Goal: Obtain resource: Obtain resource

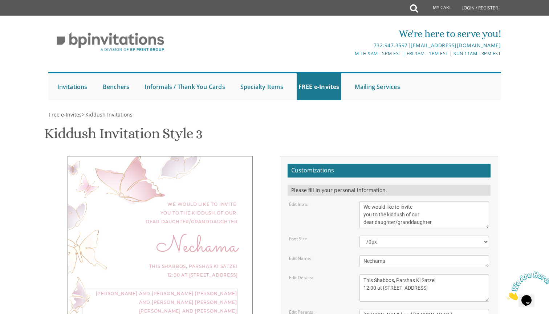
scroll to position [3, 0]
click at [421, 274] on textarea "This Shabbos, Parshas Vayigash at our home [STREET_ADDRESS]" at bounding box center [424, 287] width 130 height 27
click at [377, 274] on textarea "This Shabbos, Parshas Vayigash at our home [STREET_ADDRESS]" at bounding box center [424, 287] width 130 height 27
click at [180, 262] on div "This Shabbos, Parshas Ki Satzei at [STREET_ADDRESS]" at bounding box center [159, 270] width 155 height 17
click at [207, 242] on div "Nechama" at bounding box center [159, 246] width 155 height 9
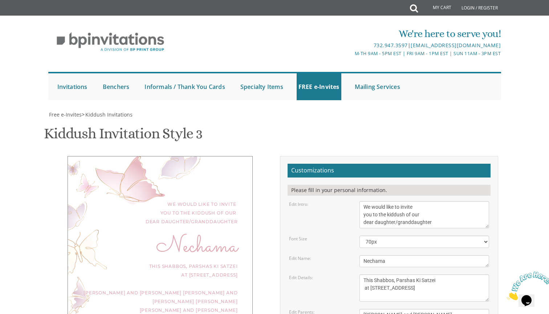
click at [412, 274] on textarea "This Shabbos, Parshas Vayigash at our home [STREET_ADDRESS]" at bounding box center [424, 287] width 130 height 27
click at [367, 274] on textarea "This Shabbos, Parshas Vayigash at our home [STREET_ADDRESS]" at bounding box center [424, 287] width 130 height 27
click at [363, 274] on textarea "This Shabbos, Parshas Vayigash at our home [STREET_ADDRESS]" at bounding box center [424, 287] width 130 height 27
click at [425, 274] on textarea "This Shabbos, Parshas Vayigash at our home [STREET_ADDRESS]" at bounding box center [424, 287] width 130 height 27
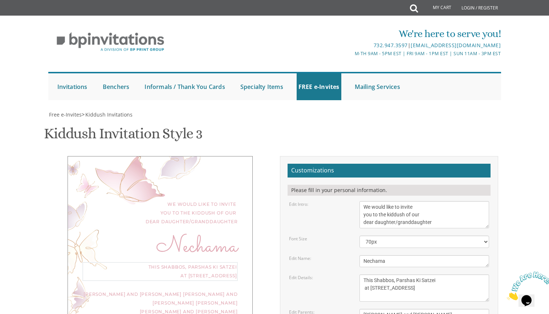
click at [371, 274] on textarea "This Shabbos, Parshas Vayigash at our home [STREET_ADDRESS]" at bounding box center [424, 287] width 130 height 27
click at [370, 274] on textarea "This Shabbos, Parshas Vayigash at our home [STREET_ADDRESS]" at bounding box center [424, 287] width 130 height 27
click at [395, 274] on textarea "This Shabbos, Parshas Vayigash at our home [STREET_ADDRESS]" at bounding box center [424, 287] width 130 height 27
click at [400, 274] on textarea "This Shabbos, Parshas Vayigash at our home [STREET_ADDRESS]" at bounding box center [424, 287] width 130 height 27
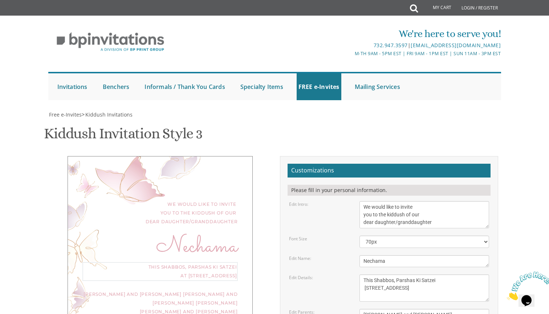
scroll to position [5, 0]
type textarea "This Shabbos, Parshas Ki Satzei [STREET_ADDRESS]"
click at [410, 274] on textarea "This Shabbos, Parshas Vayigash at our home [STREET_ADDRESS]" at bounding box center [424, 287] width 130 height 27
click at [218, 200] on div "We would like to invite you to the kiddush of our dear daughter/granddaughter" at bounding box center [159, 213] width 155 height 26
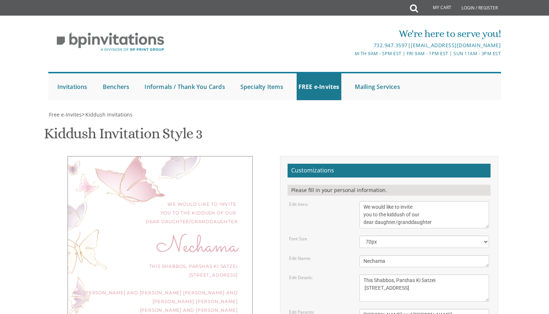
click at [394, 274] on textarea "This Shabbos, Parshas Vayigash at our home [STREET_ADDRESS]" at bounding box center [424, 287] width 130 height 27
click at [273, 156] on div "We would like to invite you to the kiddush of our dear daughter/granddaughter […" at bounding box center [159, 248] width 229 height 184
click at [153, 126] on h1 "Kiddush Invitation Style 3 SKU: kiddush3" at bounding box center [123, 136] width 158 height 21
